Goal: Navigation & Orientation: Find specific page/section

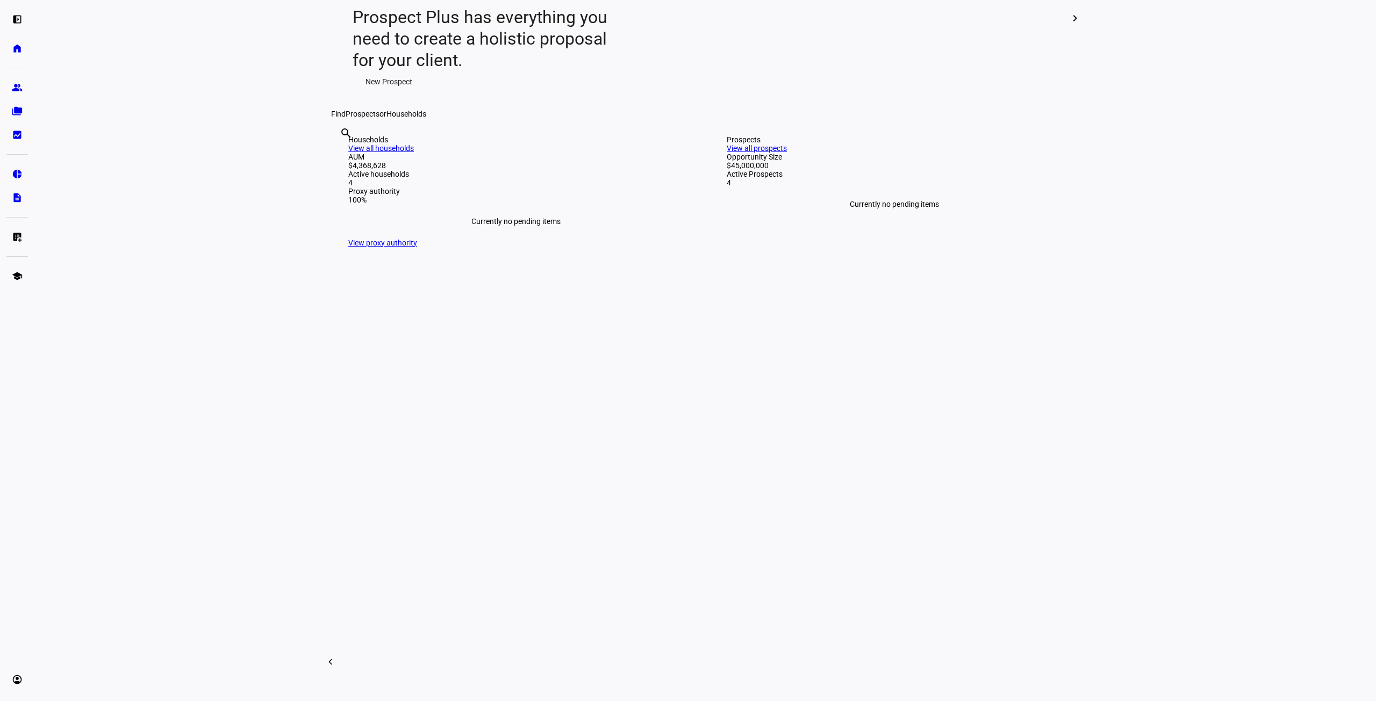
scroll to position [215, 0]
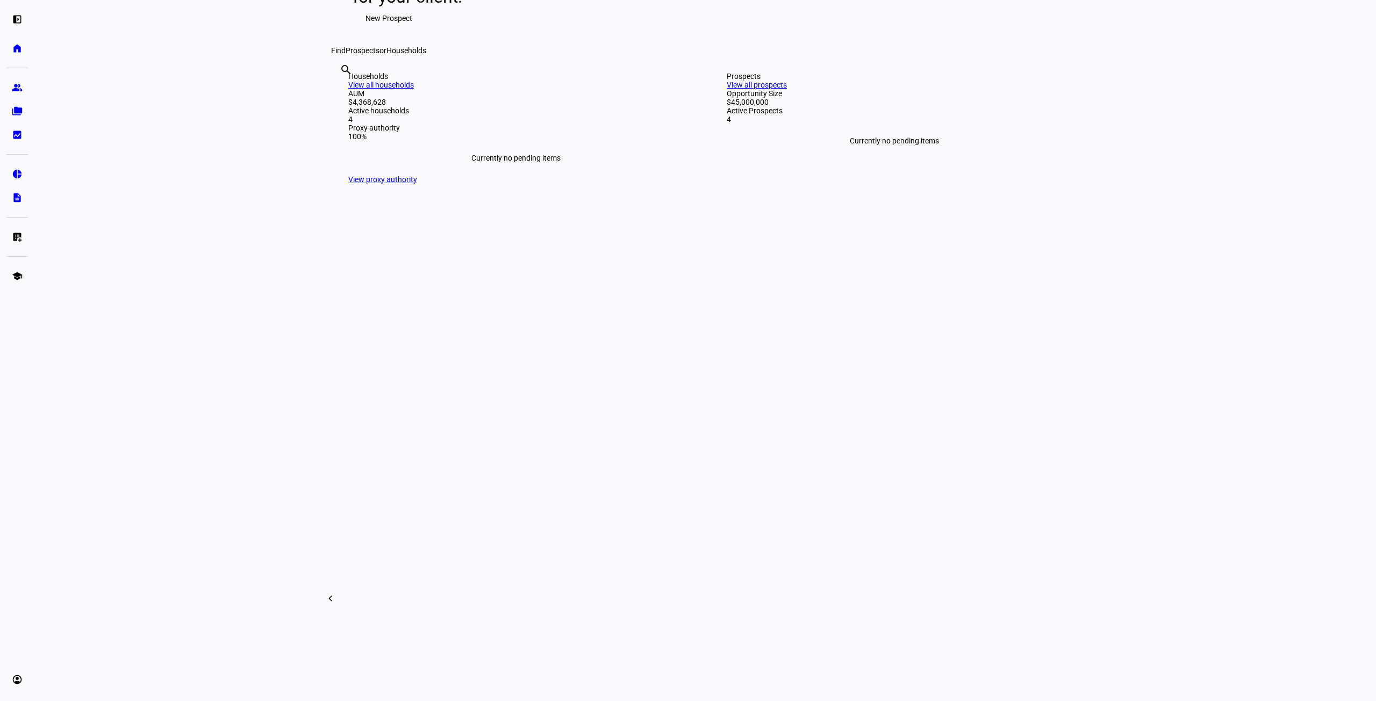
click at [399, 175] on div "Currently no pending items" at bounding box center [515, 158] width 335 height 34
click at [645, 89] on div "Households View all households" at bounding box center [515, 80] width 335 height 17
click at [414, 89] on link "View all households" at bounding box center [381, 85] width 66 height 9
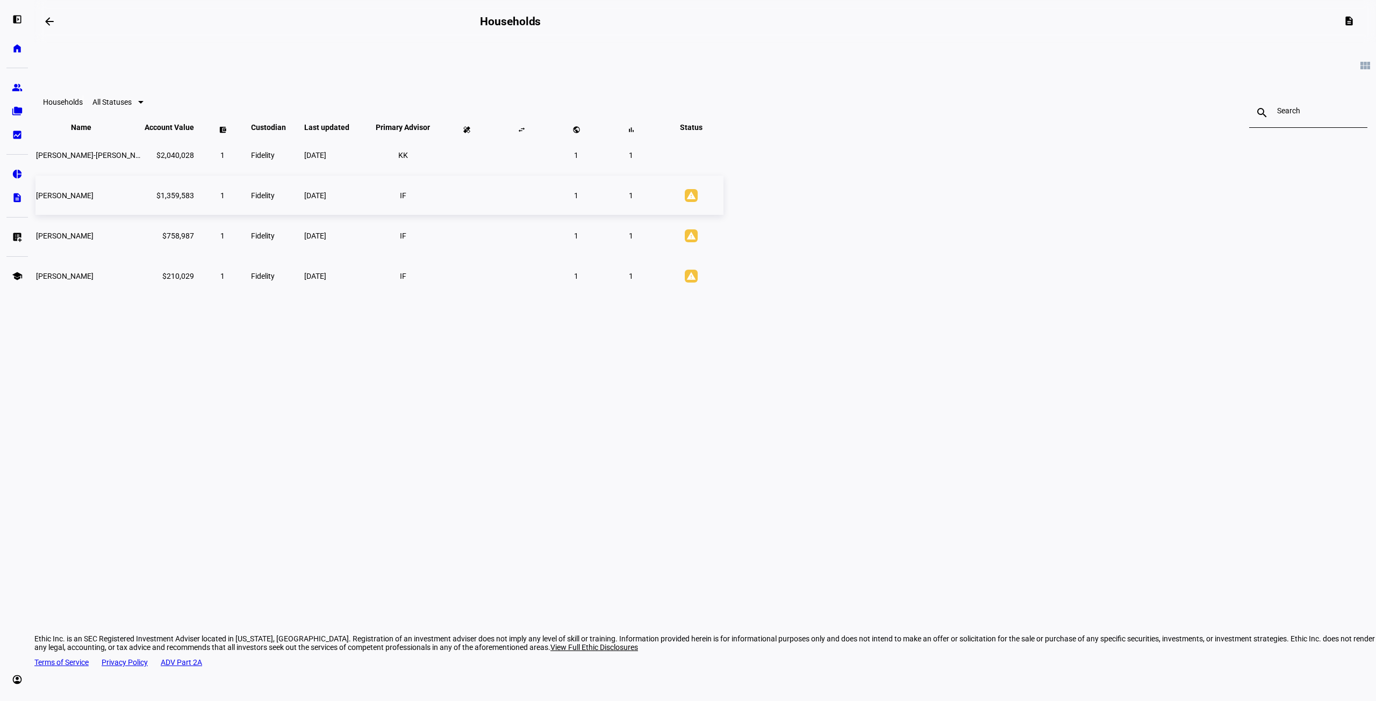
click at [548, 215] on td at bounding box center [521, 195] width 54 height 39
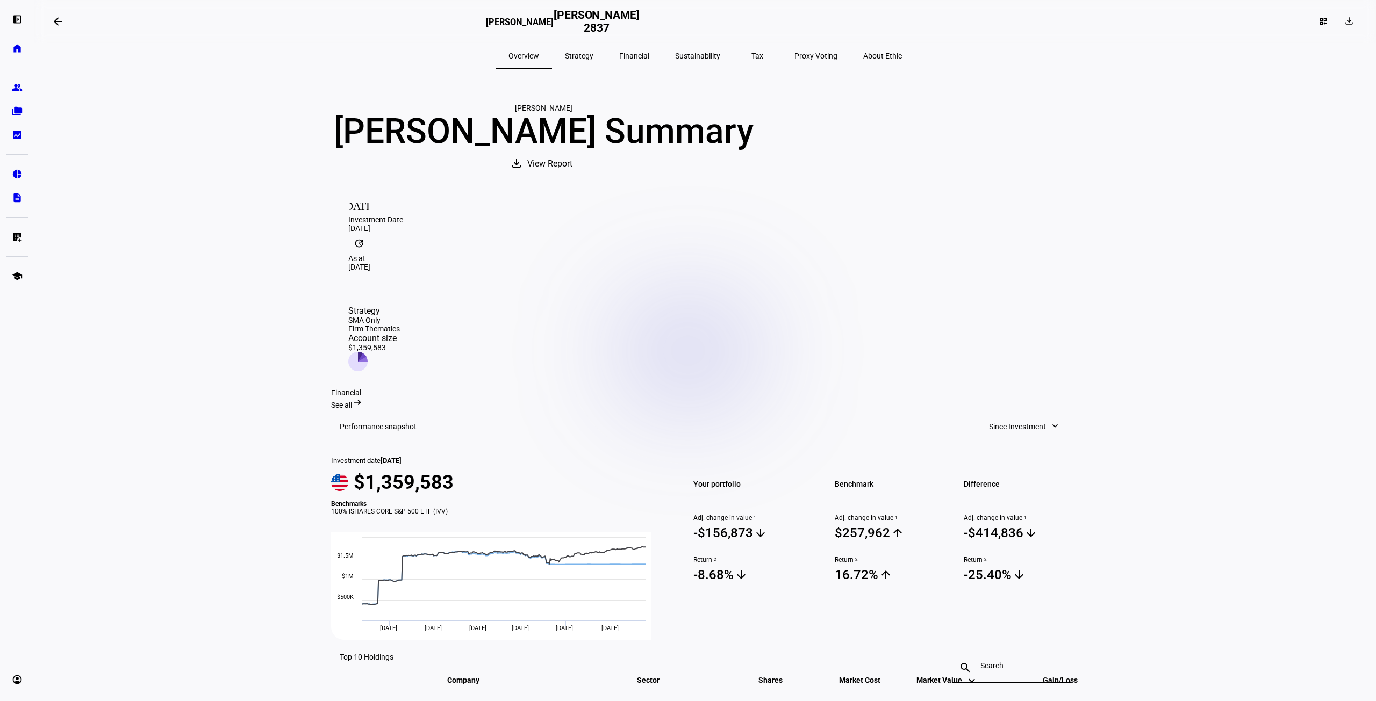
click at [62, 23] on mat-icon "arrow_backwards" at bounding box center [58, 21] width 13 height 13
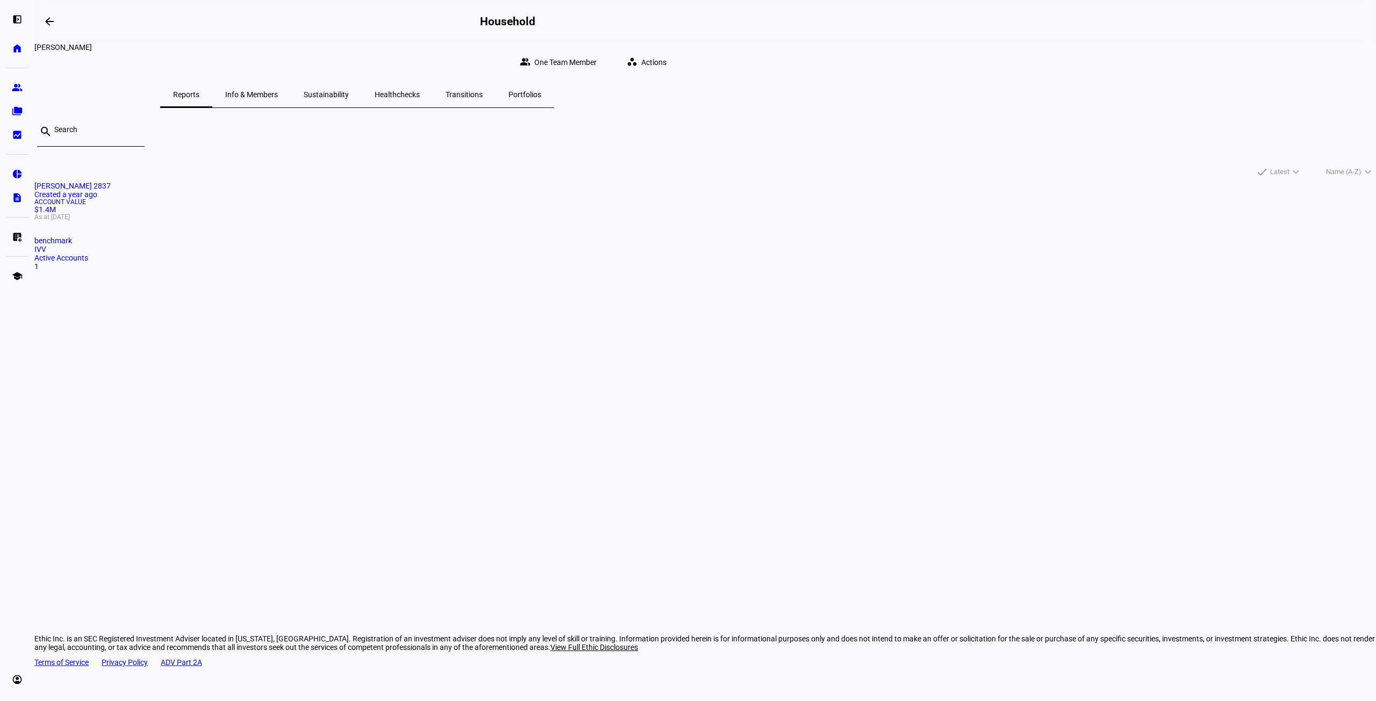
click at [666, 52] on span "Actions" at bounding box center [653, 62] width 25 height 21
